Goal: Check status

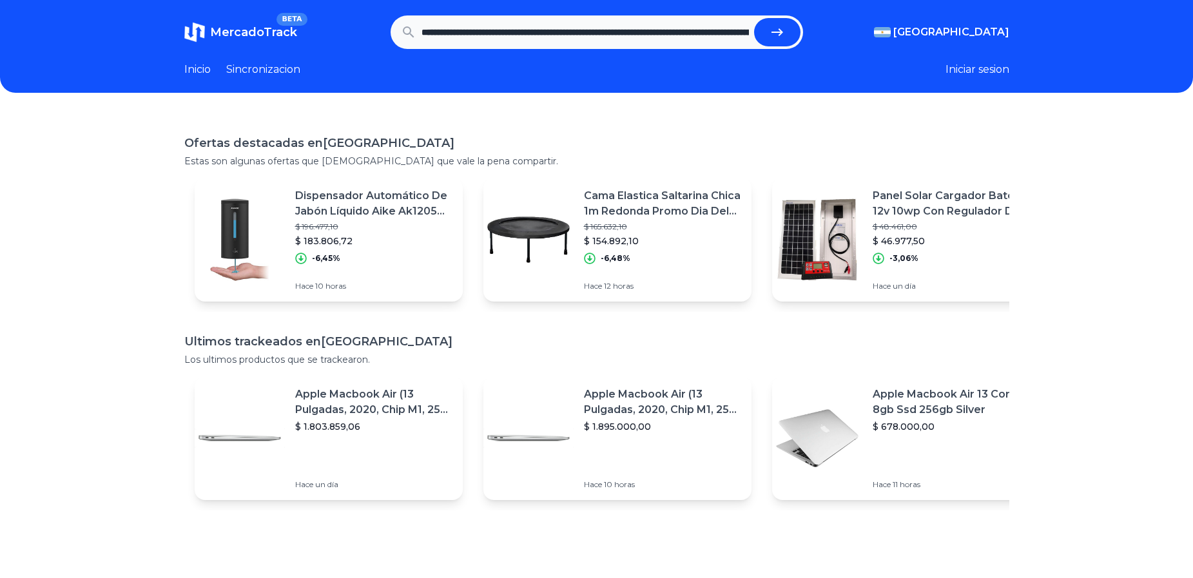
click at [778, 42] on button "submit" at bounding box center [777, 32] width 46 height 28
type input "**********"
